Goal: Information Seeking & Learning: Learn about a topic

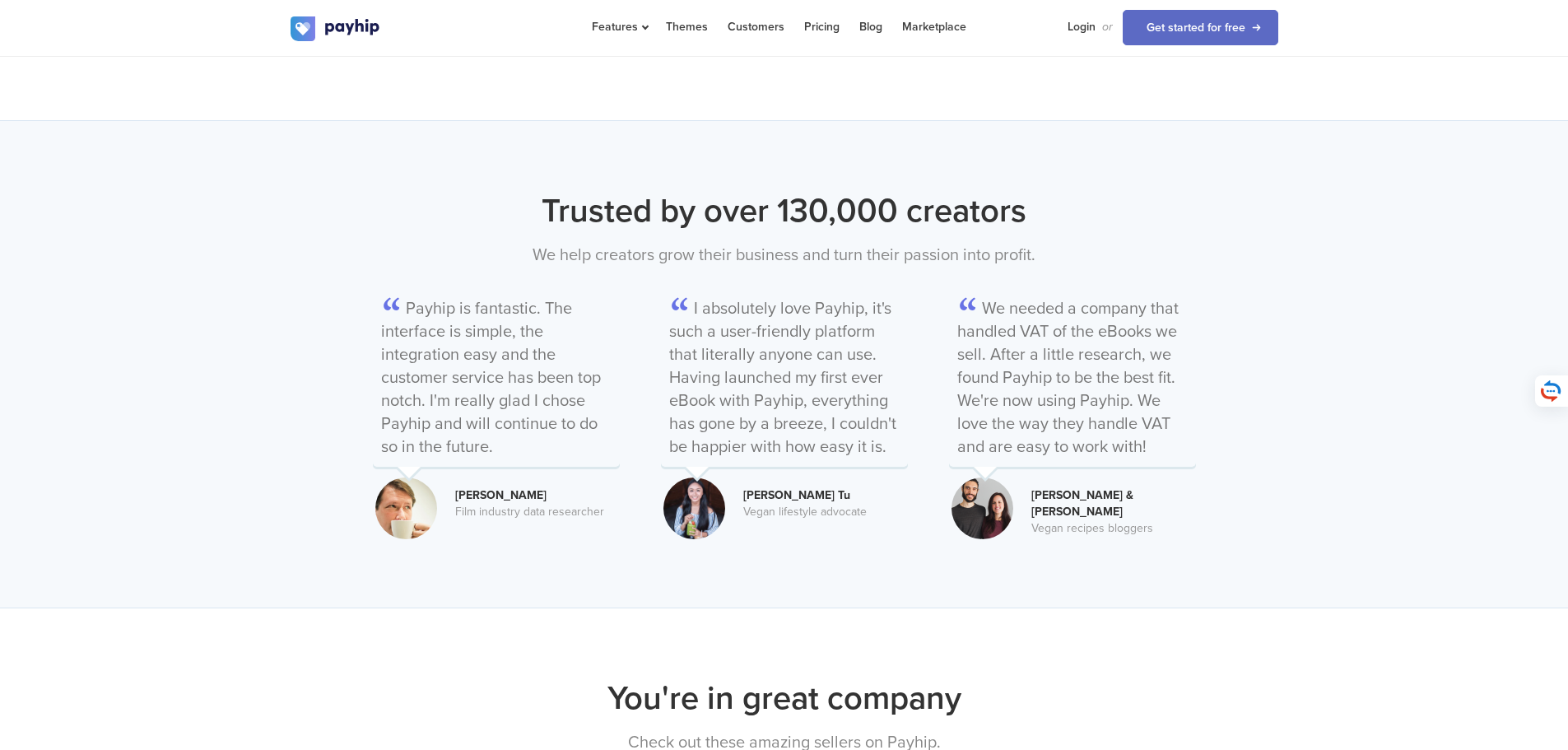
scroll to position [1811, 0]
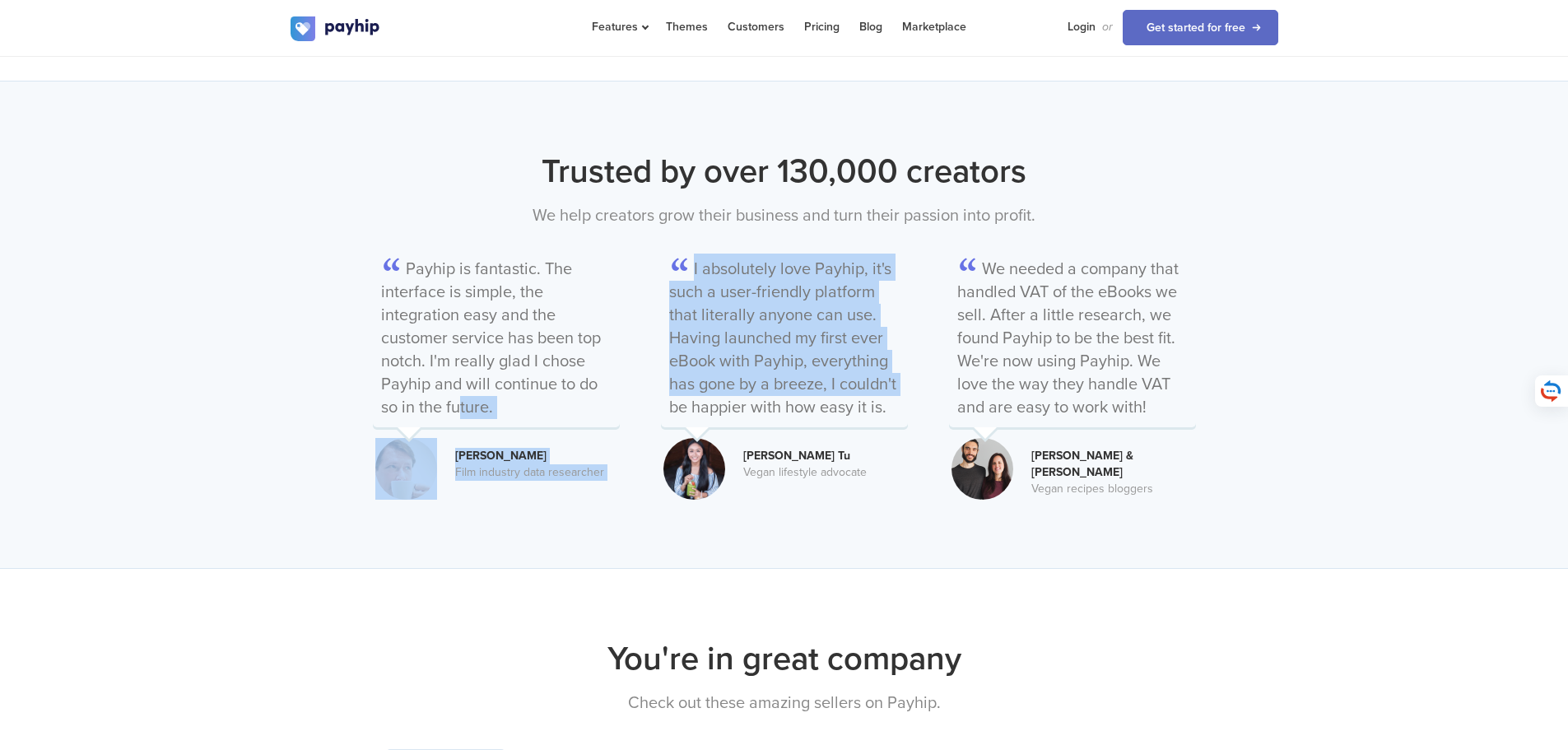
drag, startPoint x: 763, startPoint y: 365, endPoint x: 535, endPoint y: 374, distance: 228.2
click at [535, 374] on div "Payhip is fantastic. The interface is simple, the integration easy and the cust…" at bounding box center [784, 369] width 823 height 265
click at [567, 382] on p "Payhip is fantastic. The interface is simple, the integration easy and the cust…" at bounding box center [496, 340] width 247 height 174
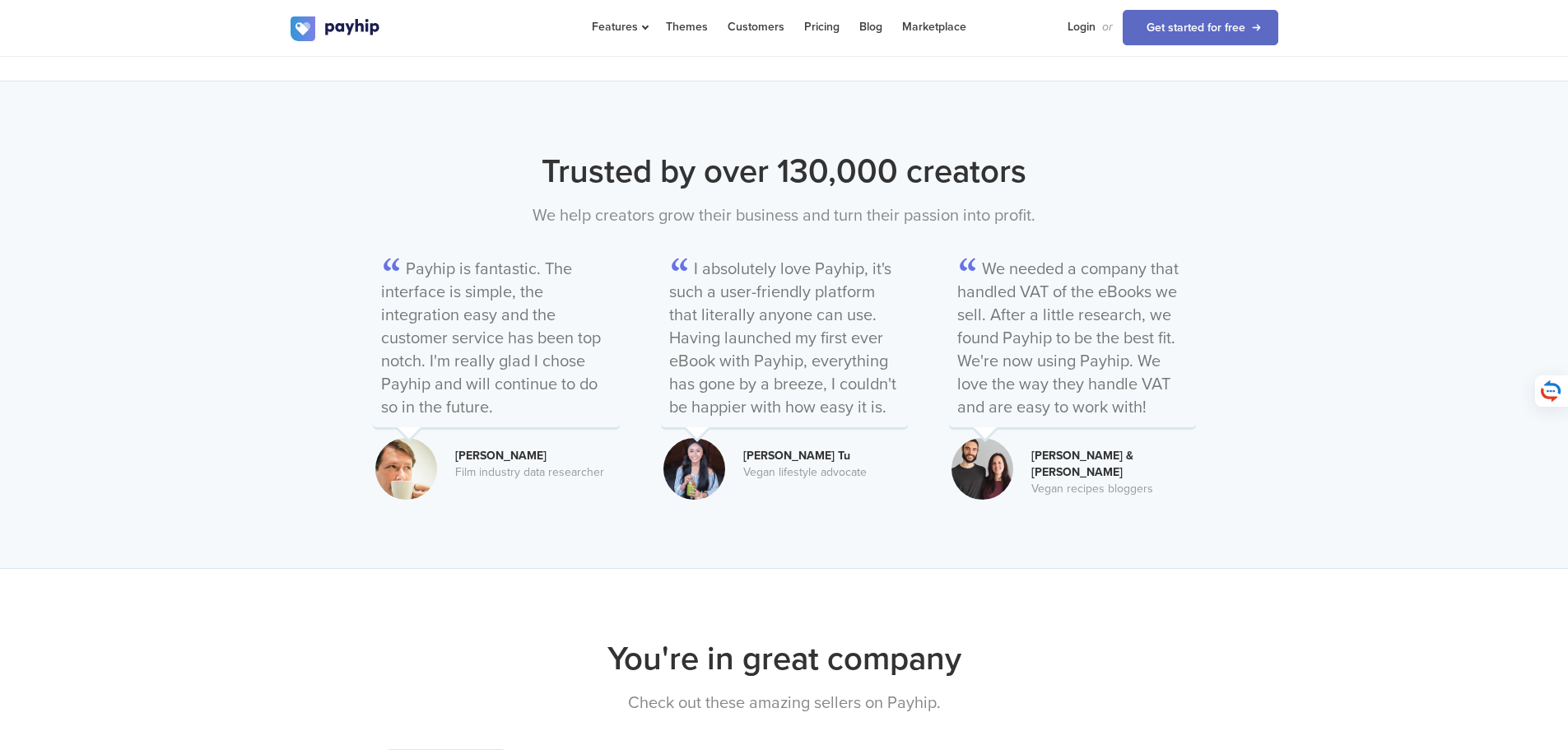
click at [628, 412] on div "Payhip is fantastic. The interface is simple, the integration easy and the cust…" at bounding box center [784, 369] width 823 height 265
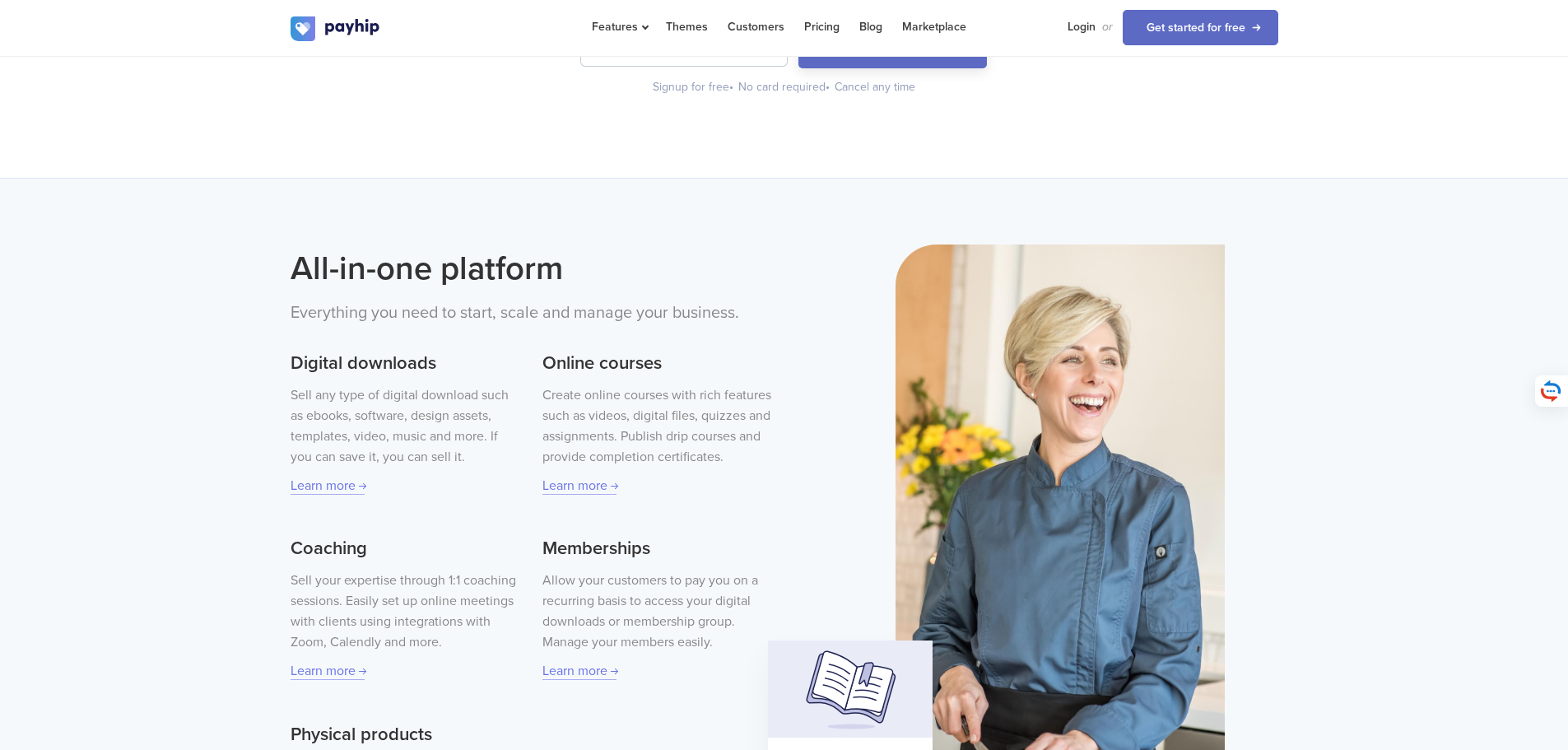
scroll to position [0, 0]
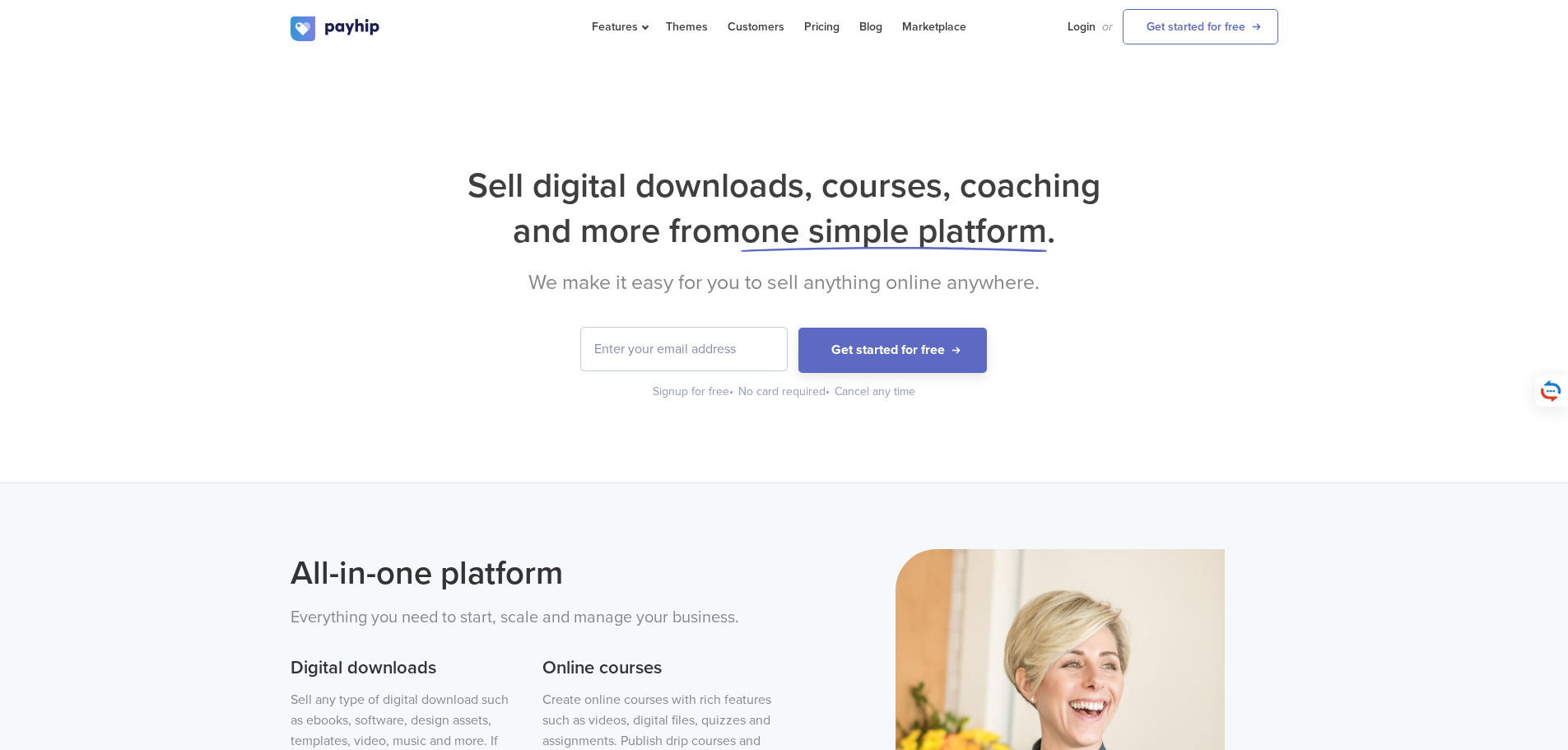
click at [667, 468] on div "Sell digital downloads, courses, coaching and more from one simple platform . W…" at bounding box center [784, 269] width 1568 height 426
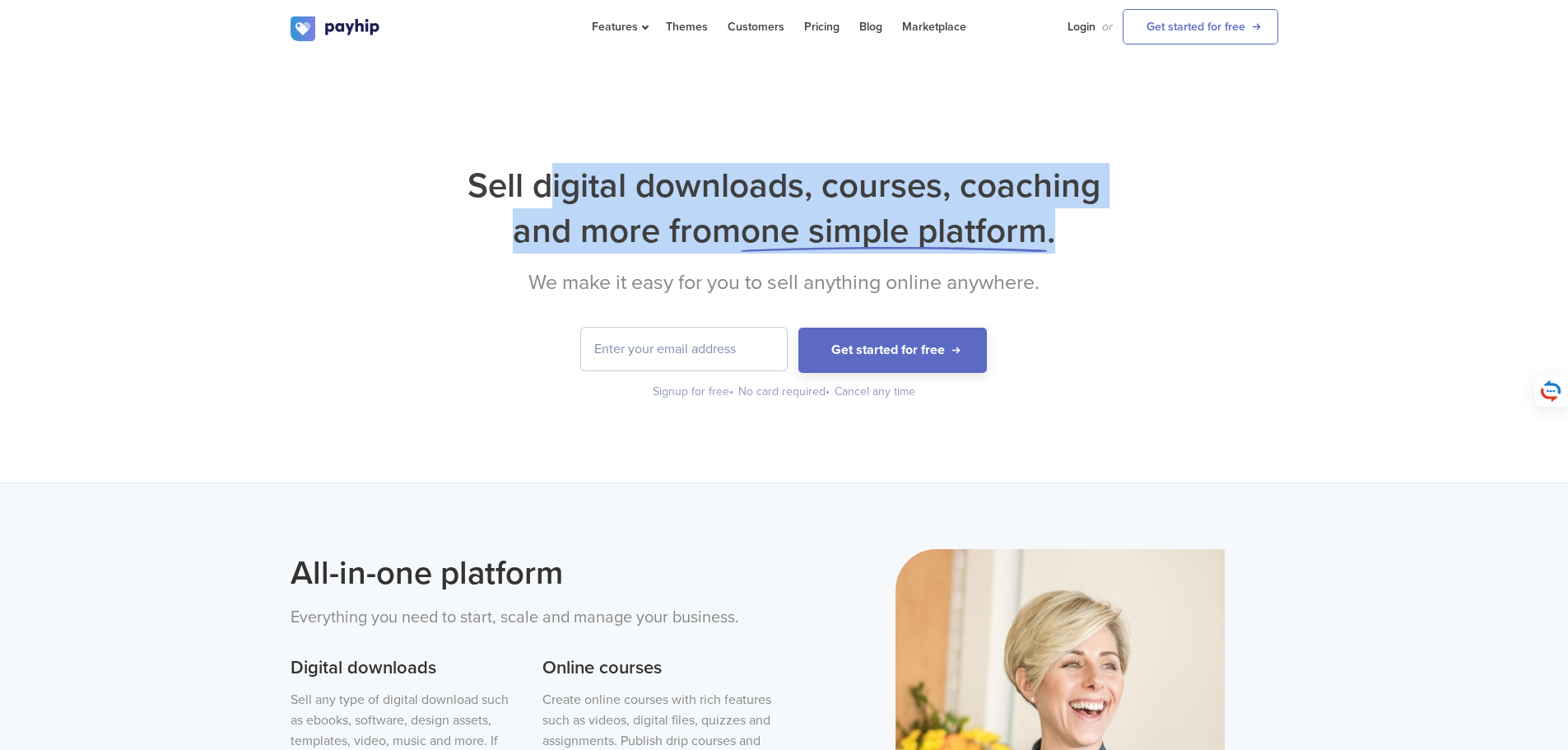
drag, startPoint x: 1091, startPoint y: 232, endPoint x: 535, endPoint y: 184, distance: 558.1
click at [541, 179] on h1 "Sell digital downloads, courses, coaching and more from one simple platform ." at bounding box center [784, 208] width 988 height 90
click at [460, 216] on h1 "Sell digital downloads, courses, coaching and more from one simple platform ." at bounding box center [784, 208] width 988 height 90
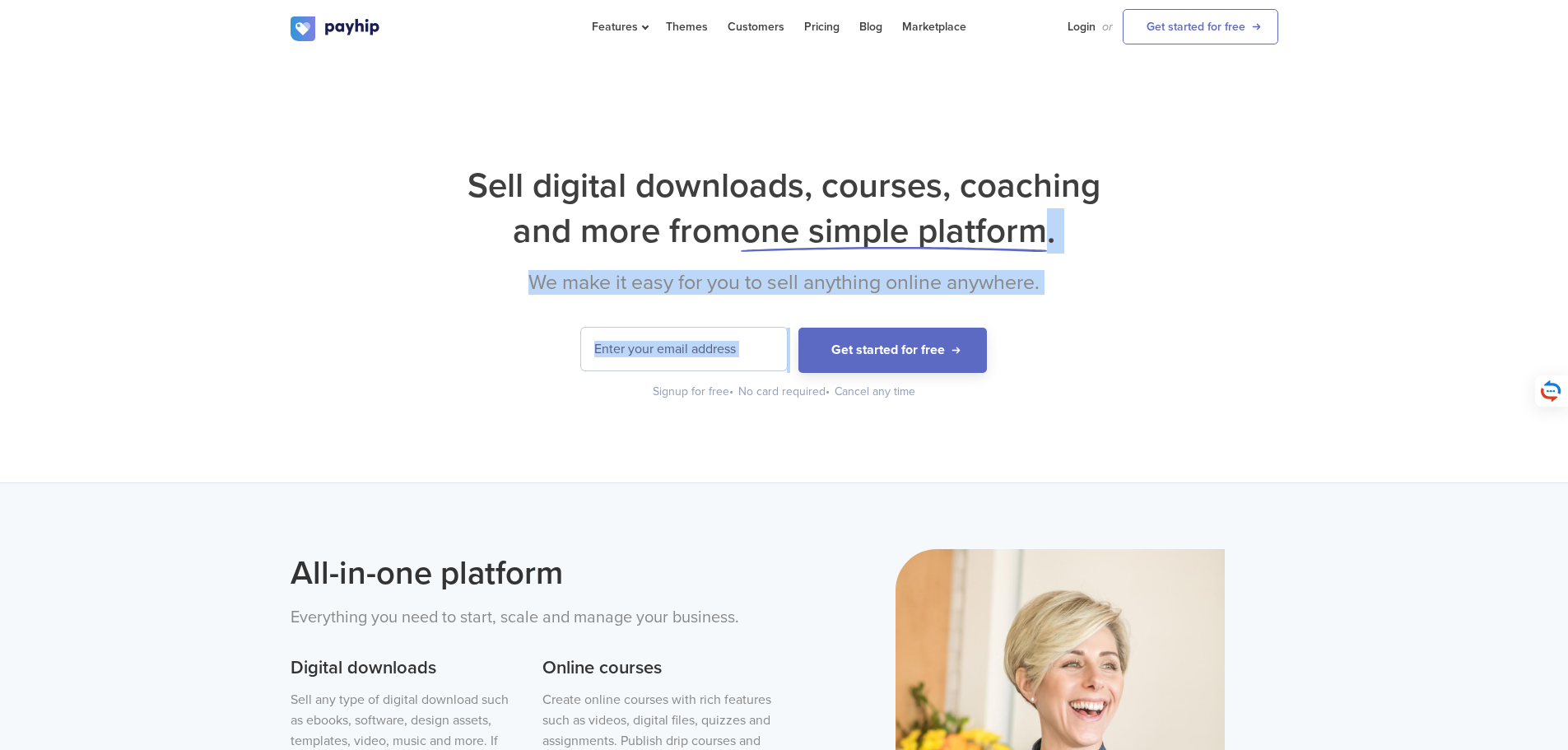
drag, startPoint x: 845, startPoint y: 248, endPoint x: 1016, endPoint y: 308, distance: 181.2
click at [1016, 308] on div "Sell digital downloads, courses, coaching and more from one simple platform . W…" at bounding box center [784, 281] width 988 height 237
click at [1164, 306] on div "Sell digital downloads, courses, coaching and more from one simple platform . W…" at bounding box center [784, 281] width 988 height 237
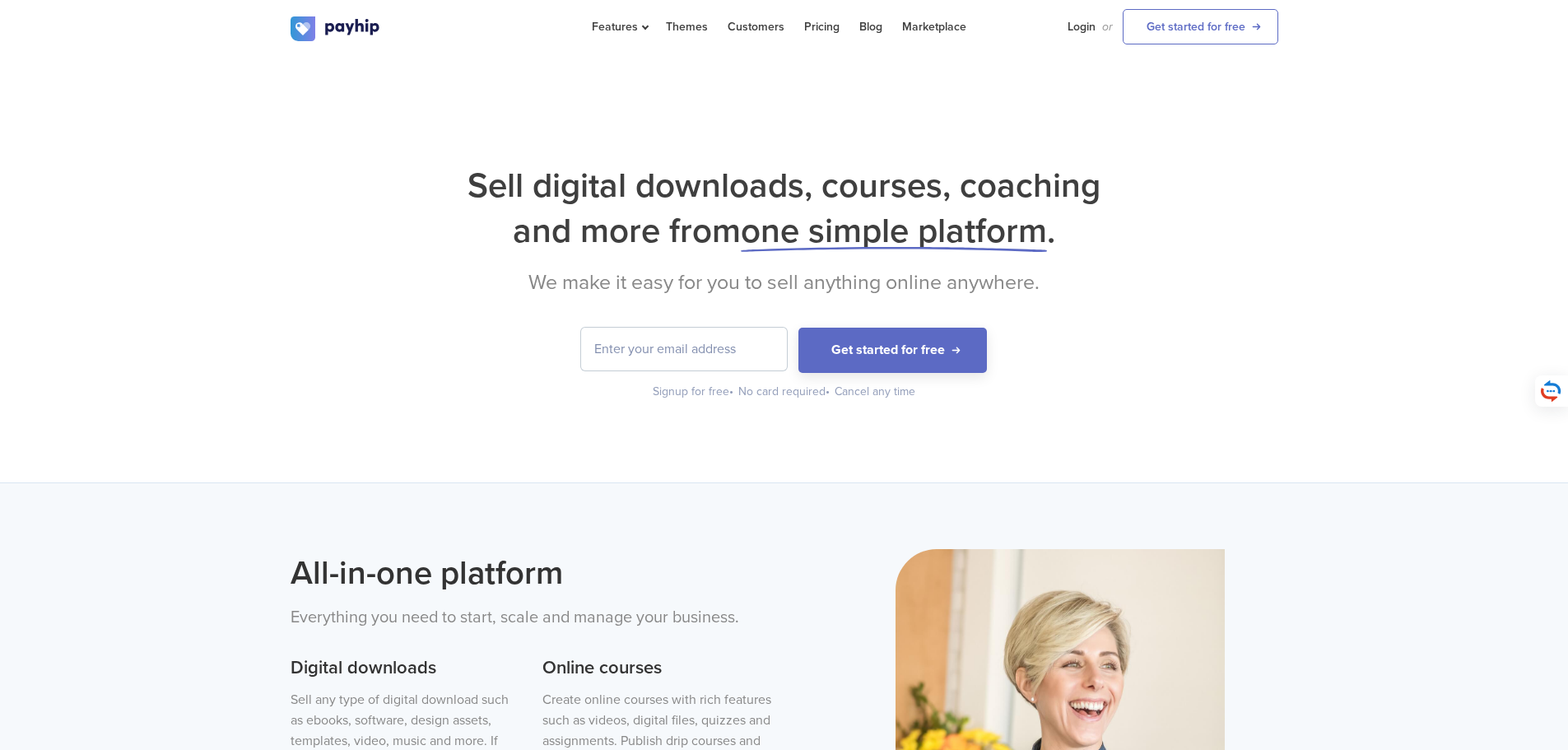
click at [472, 178] on h1 "Sell digital downloads, courses, coaching and more from one simple platform ." at bounding box center [784, 208] width 988 height 90
click at [586, 417] on div "Sell digital downloads, courses, coaching and more from one simple platform . W…" at bounding box center [784, 269] width 1568 height 426
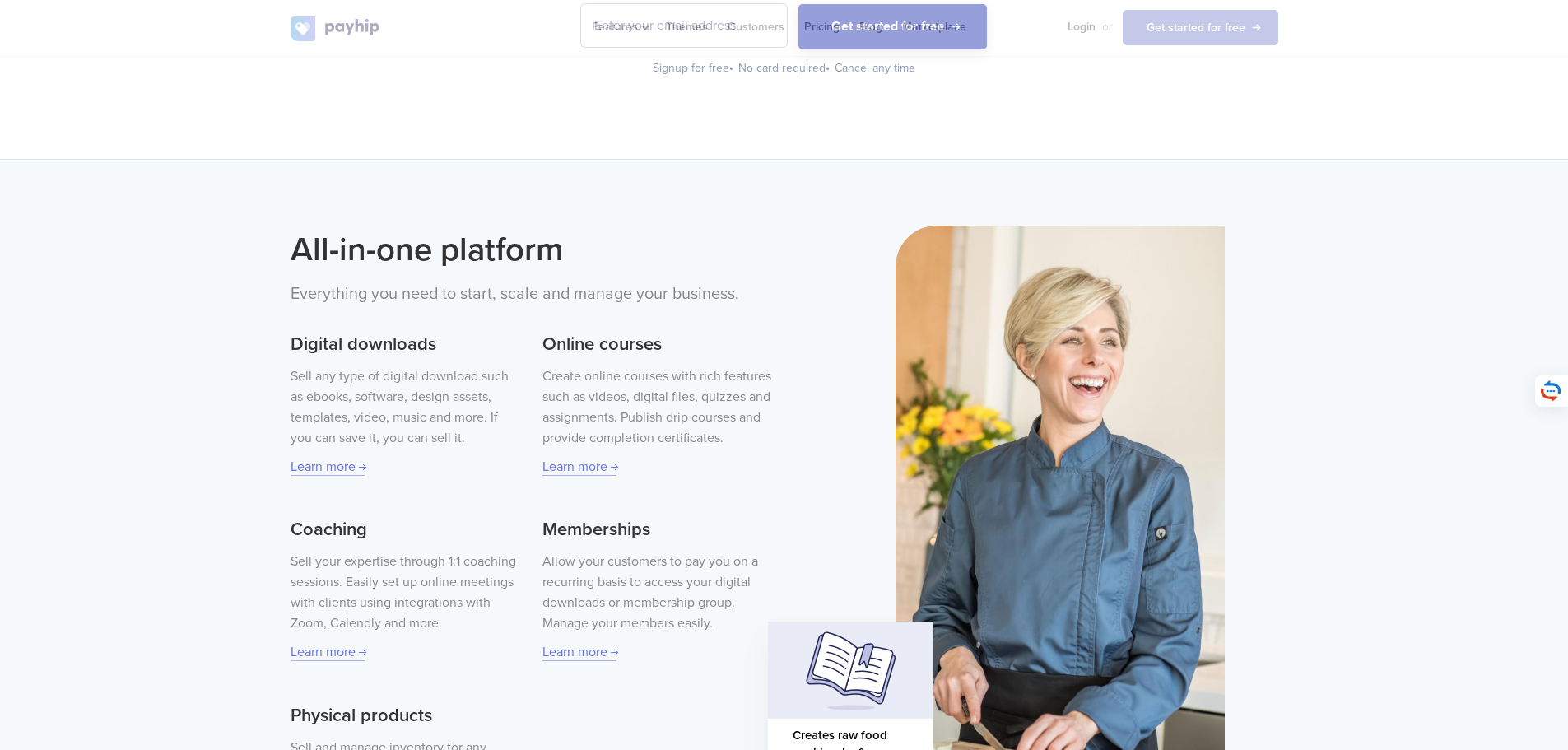
scroll to position [329, 0]
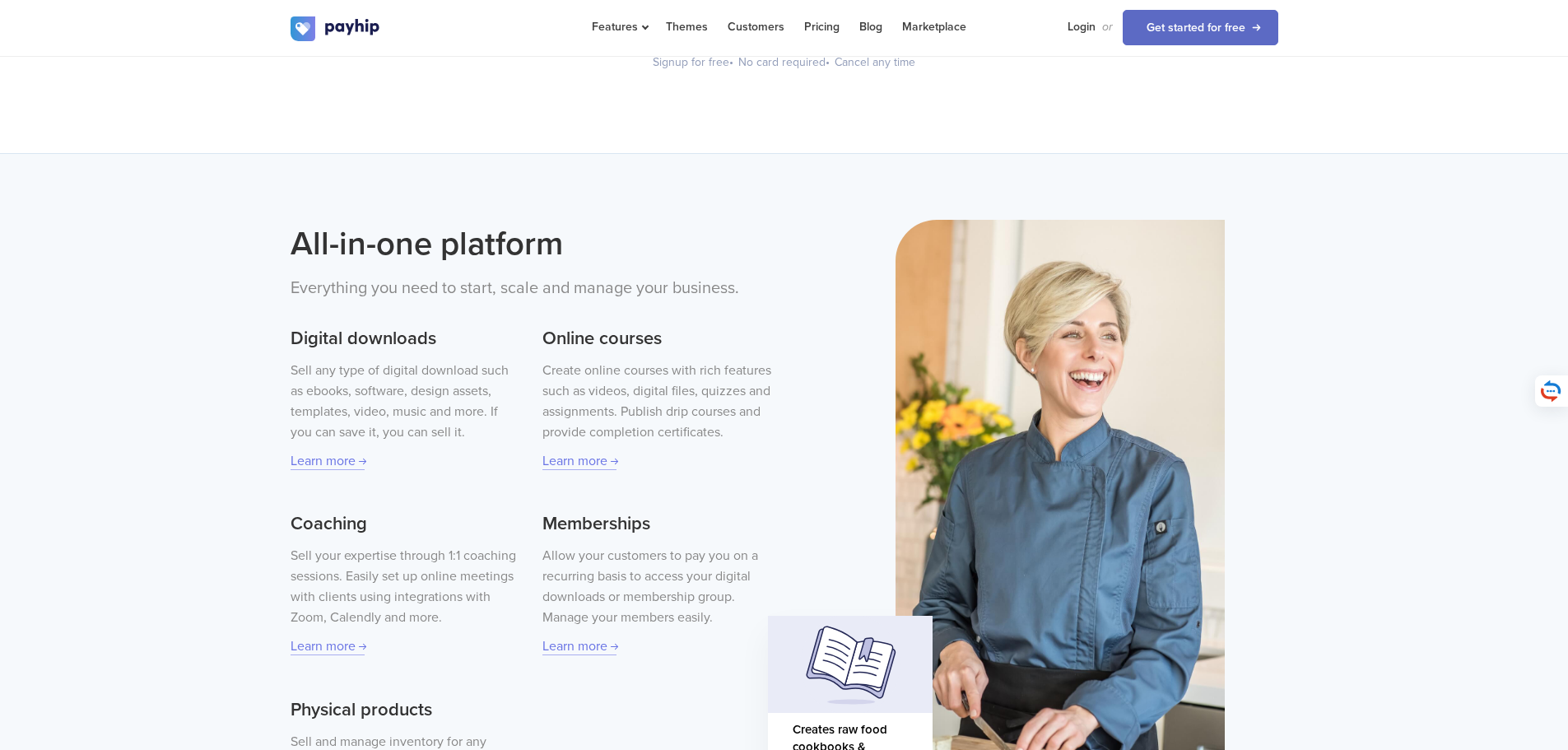
click at [1378, 544] on div "All-in-one platform Everything you need to start, scale and manage your busines…" at bounding box center [784, 549] width 1568 height 792
click at [1359, 519] on div "All-in-one platform Everything you need to start, scale and manage your busines…" at bounding box center [784, 549] width 1568 height 792
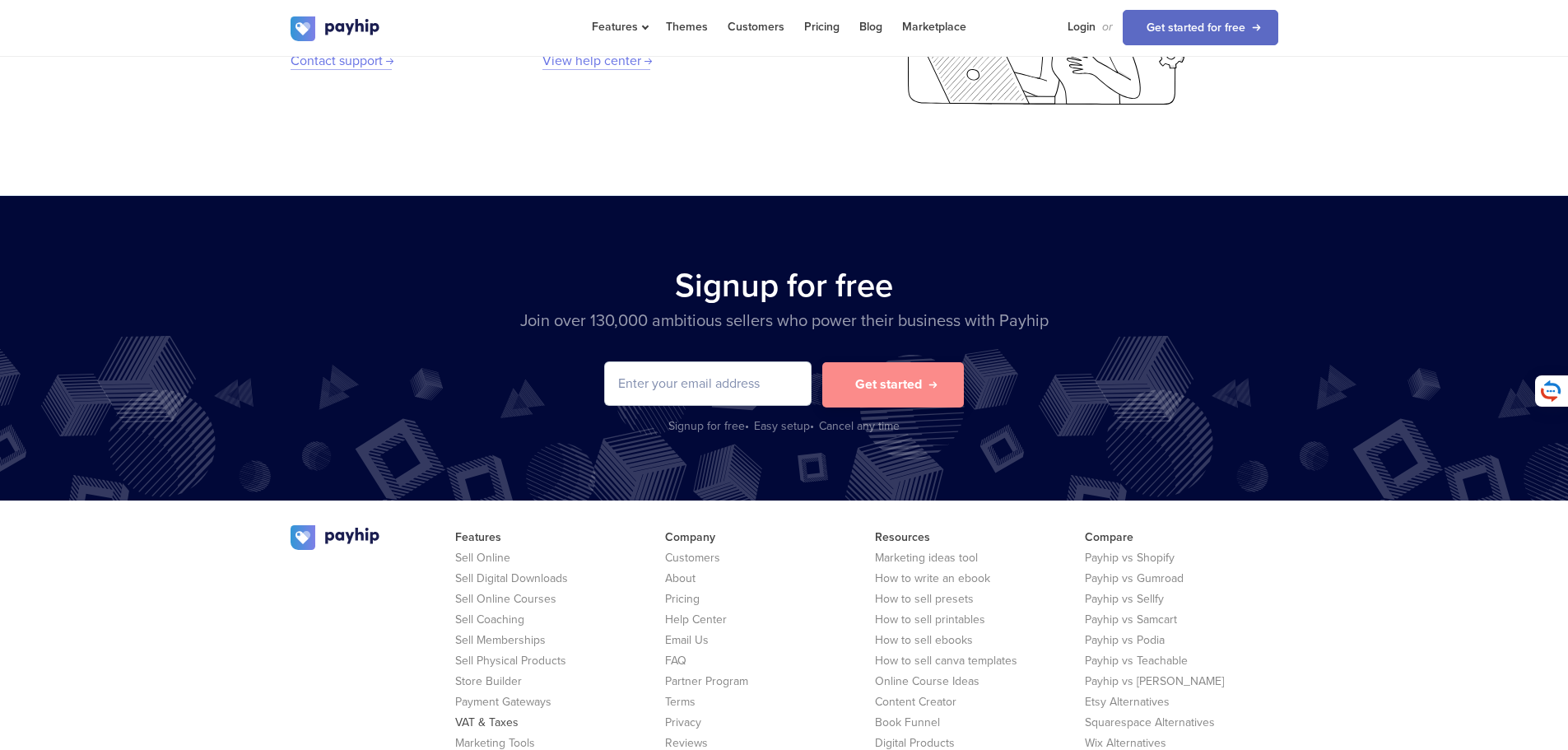
scroll to position [3101, 0]
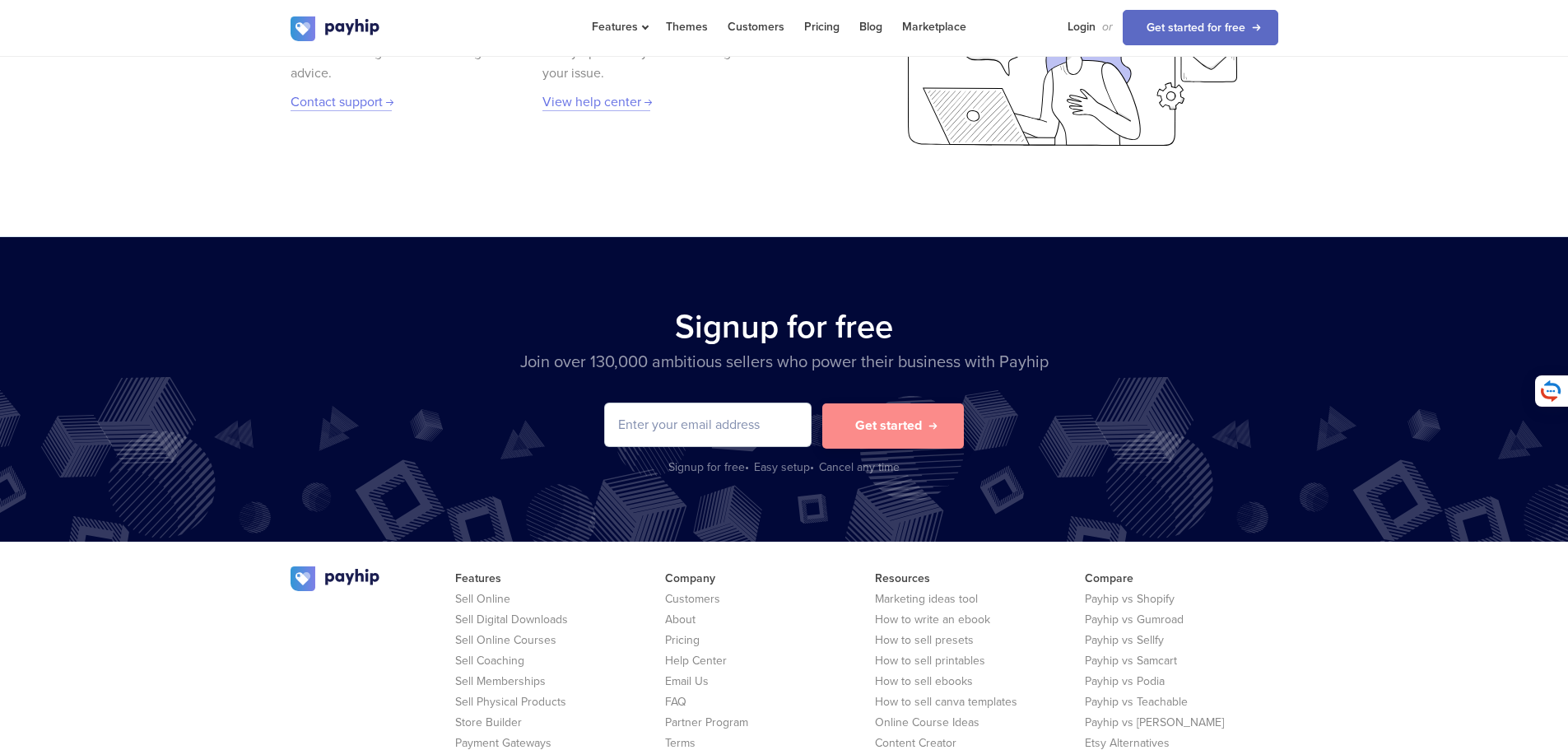
click at [1372, 639] on div "Features Sell Online Sell Digital Downloads Sell Online Courses Sell Coaching S…" at bounding box center [784, 737] width 1568 height 392
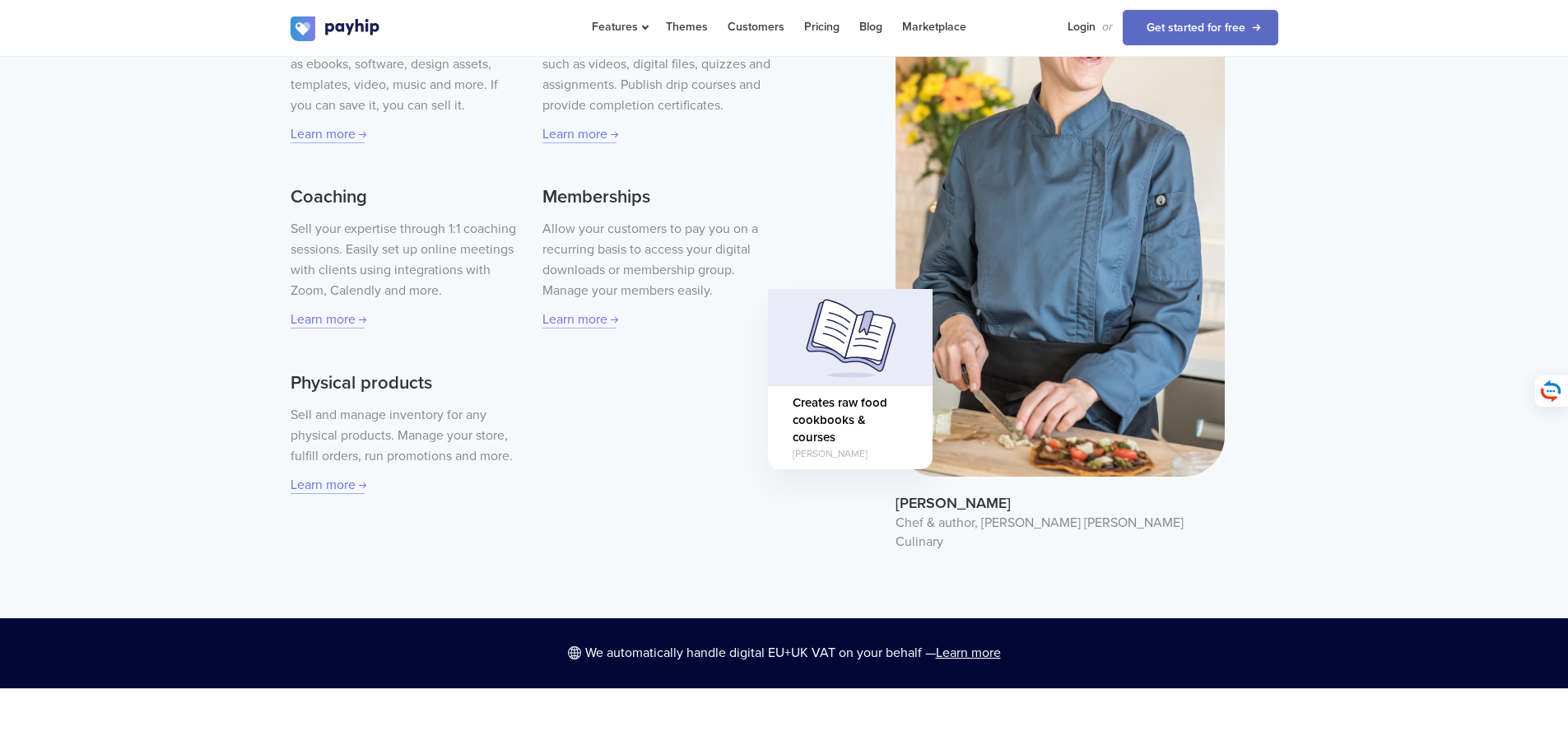
scroll to position [0, 0]
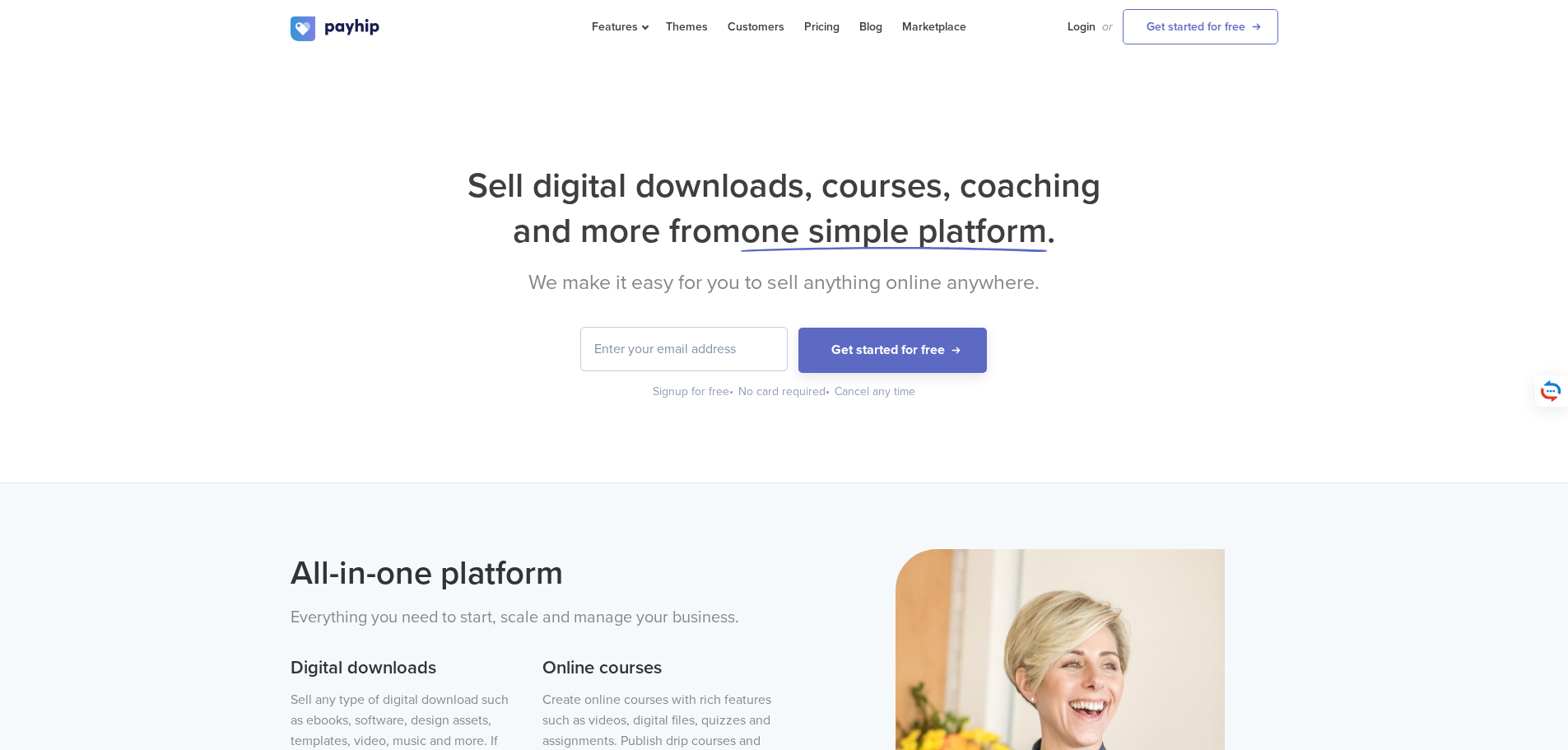
click at [1398, 472] on div "Sell digital downloads, courses, coaching and more from one simple platform . W…" at bounding box center [784, 269] width 1568 height 426
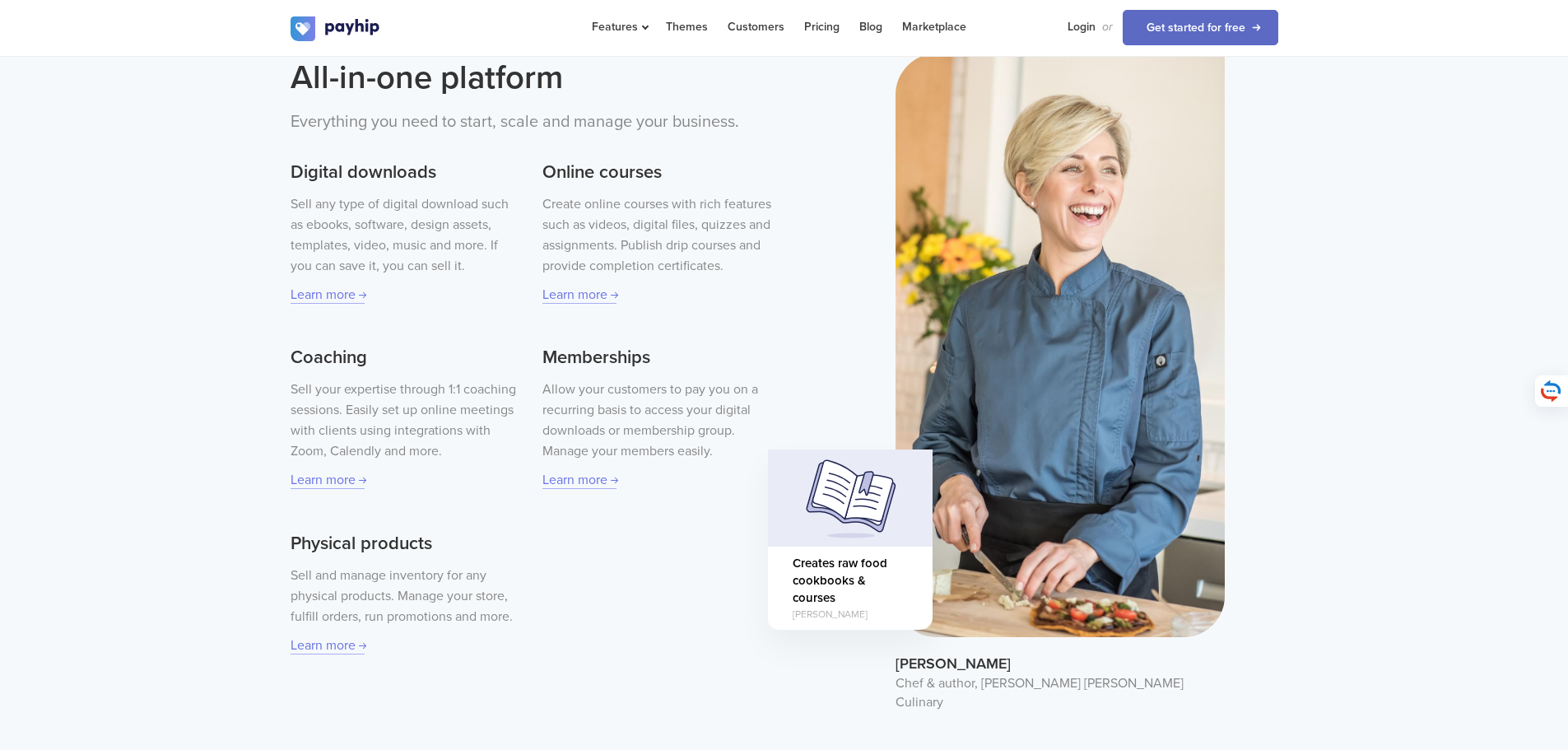
scroll to position [988, 0]
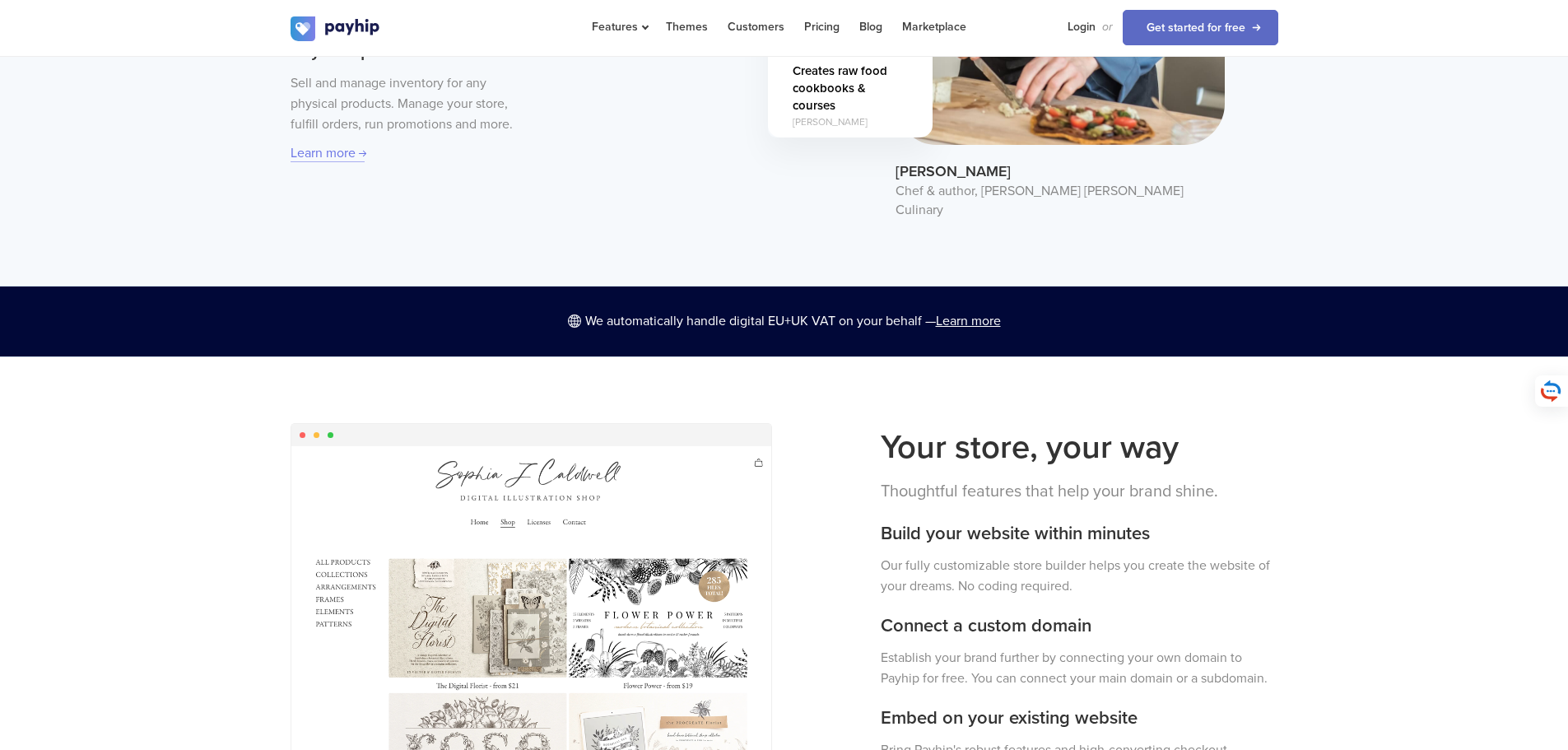
click at [1379, 622] on div "Your store, your way Thoughtful features that help your brand shine. Build your…" at bounding box center [784, 630] width 1568 height 549
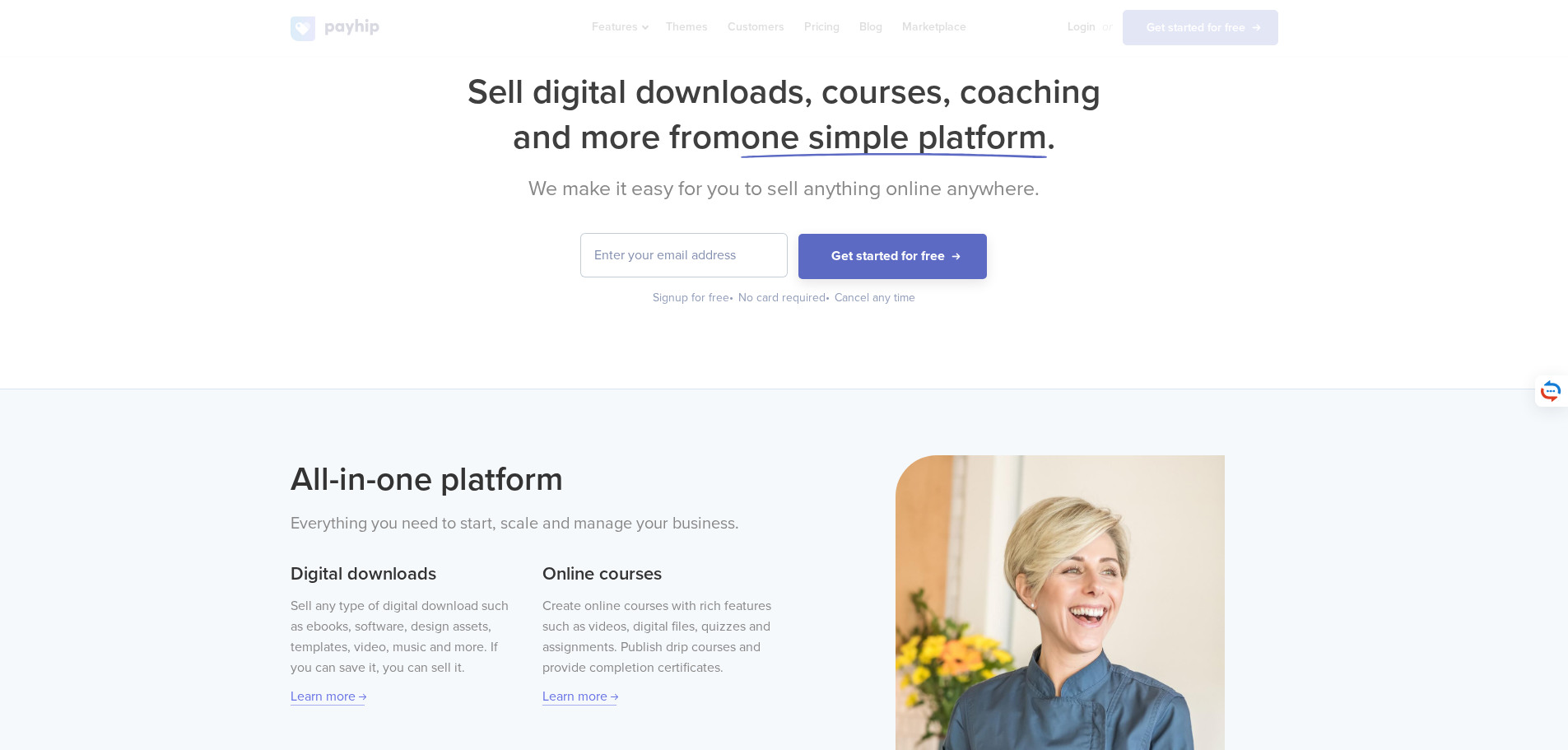
scroll to position [494, 0]
